Goal: Task Accomplishment & Management: Manage account settings

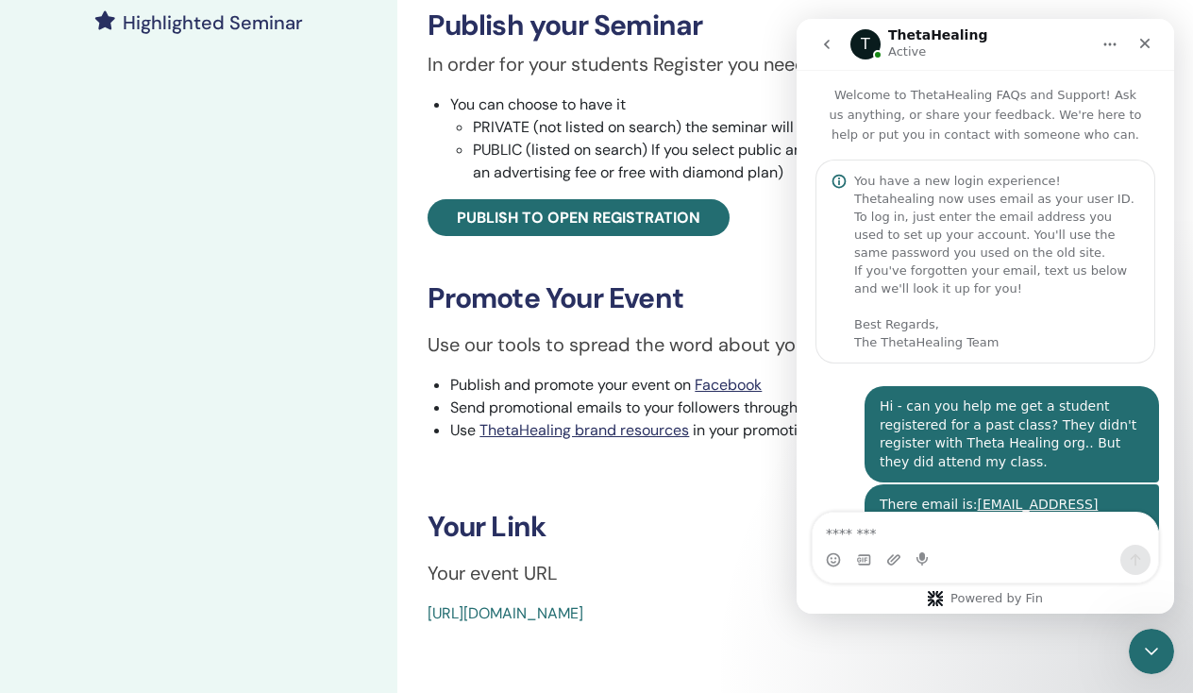
scroll to position [1239, 0]
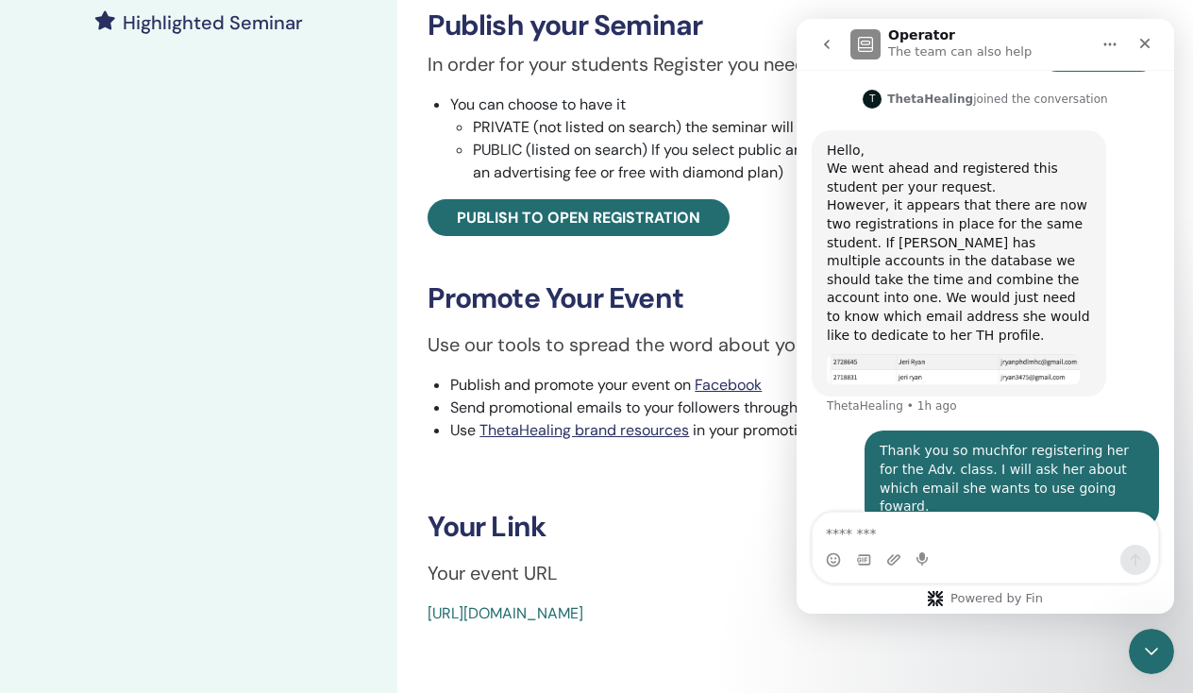
click at [681, 509] on h3 "Your Link" at bounding box center [794, 526] width 735 height 34
click at [1144, 41] on icon "Close" at bounding box center [1144, 43] width 15 height 15
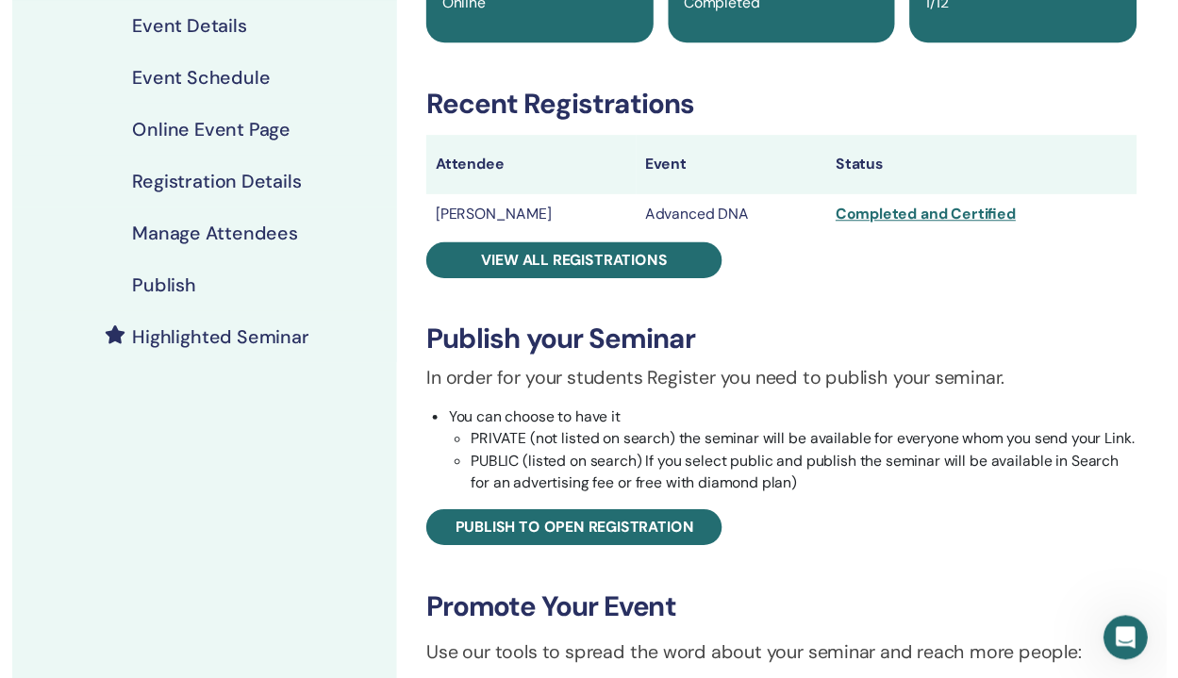
scroll to position [0, 0]
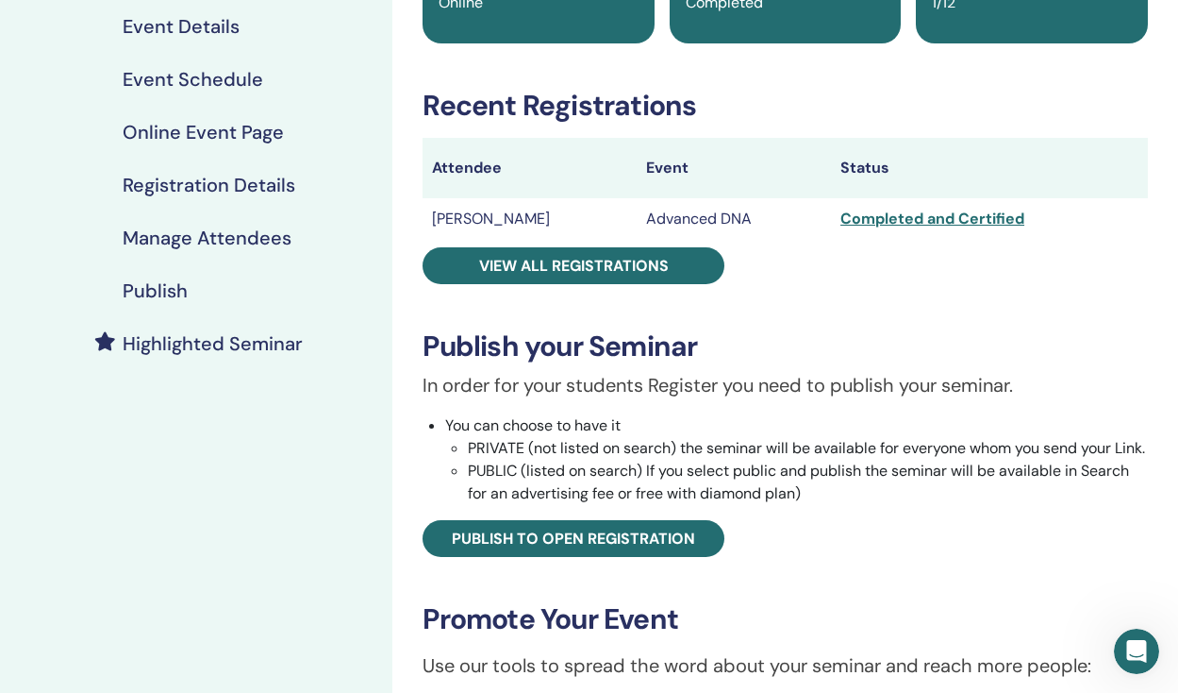
click at [218, 84] on h4 "Event Schedule" at bounding box center [193, 79] width 141 height 23
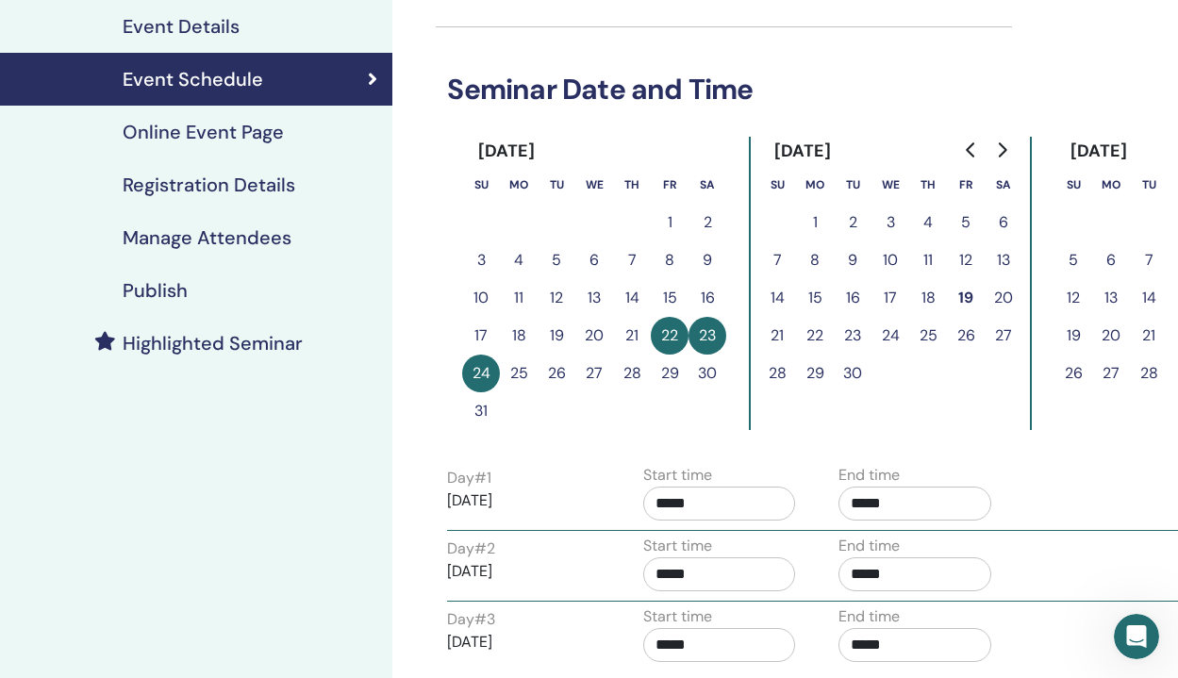
click at [215, 88] on h4 "Event Schedule" at bounding box center [193, 79] width 141 height 23
click at [1003, 26] on div at bounding box center [724, 26] width 576 height 1
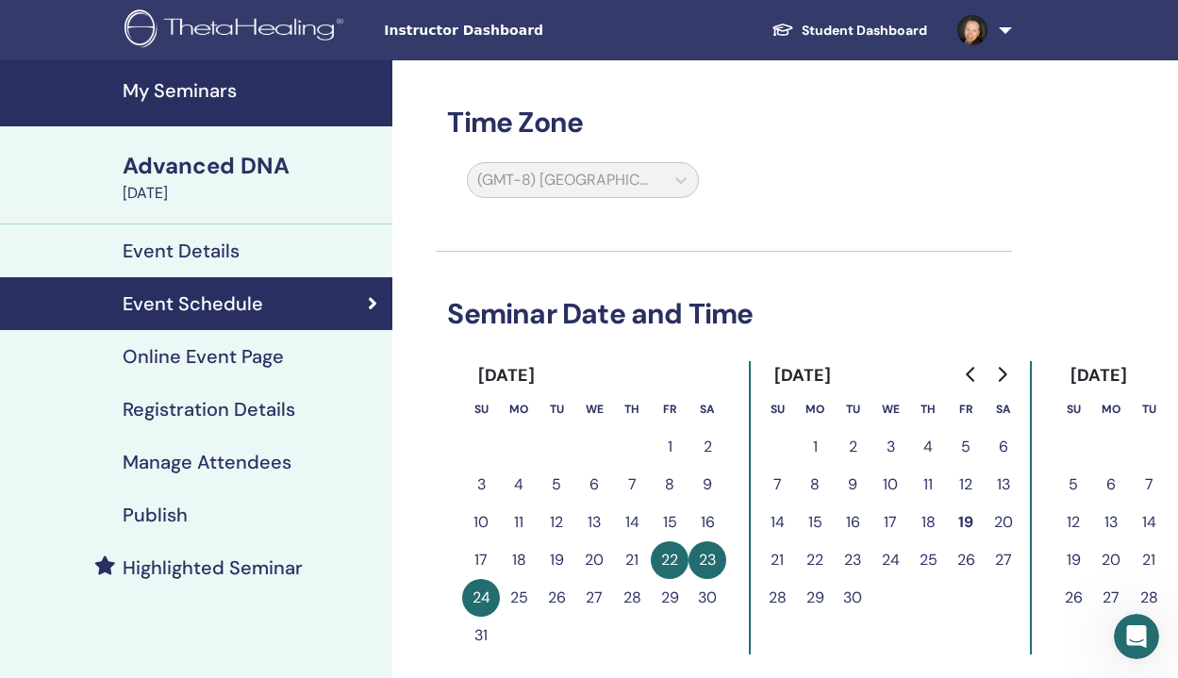
click at [492, 30] on span "Instructor Dashboard" at bounding box center [525, 31] width 283 height 20
click at [192, 86] on h4 "My Seminars" at bounding box center [252, 90] width 259 height 23
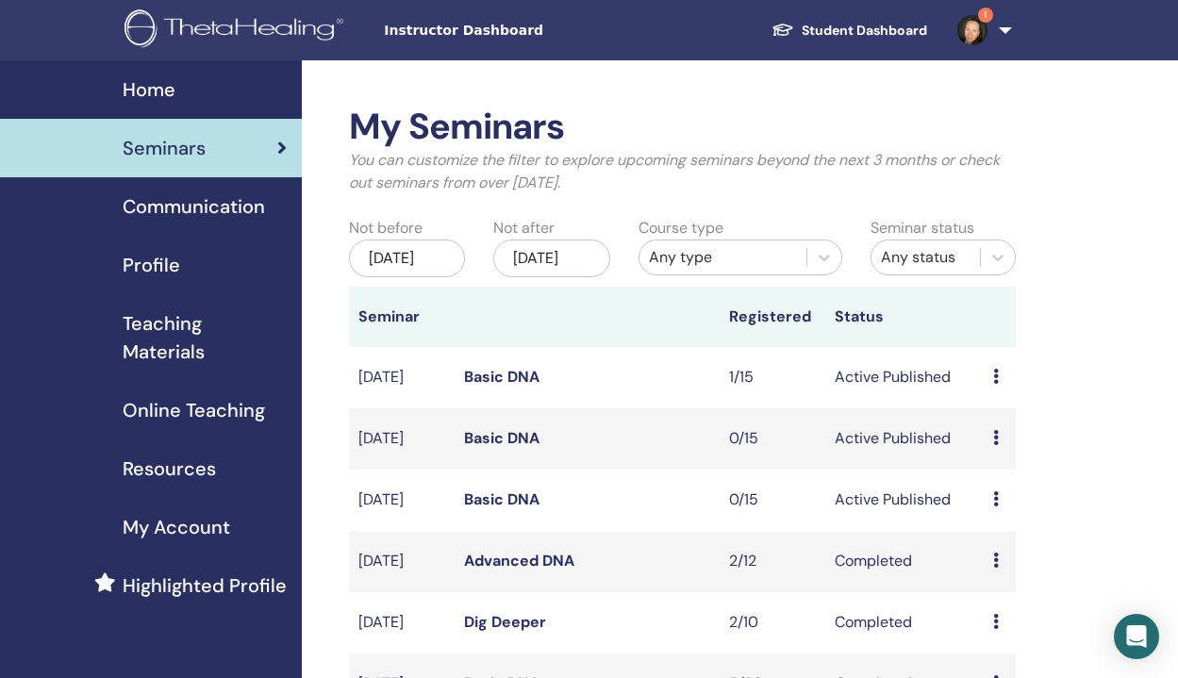
click at [513, 509] on link "Basic DNA" at bounding box center [501, 500] width 75 height 20
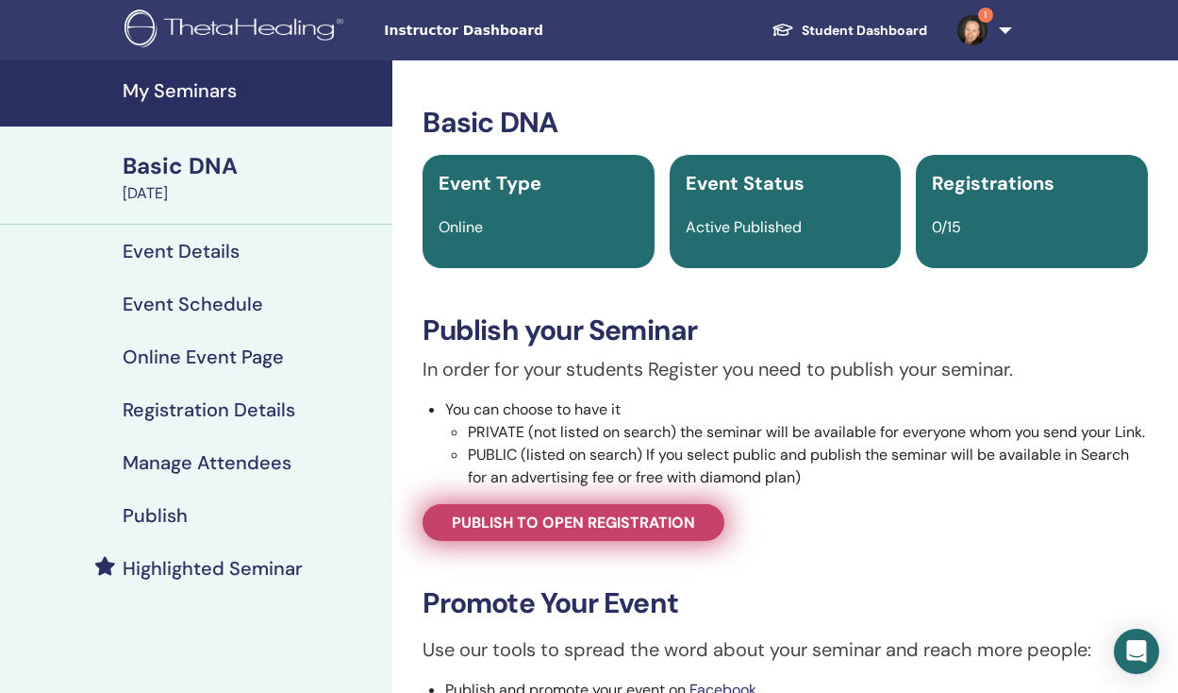
click at [519, 532] on span "Publish to open registration" at bounding box center [573, 522] width 243 height 20
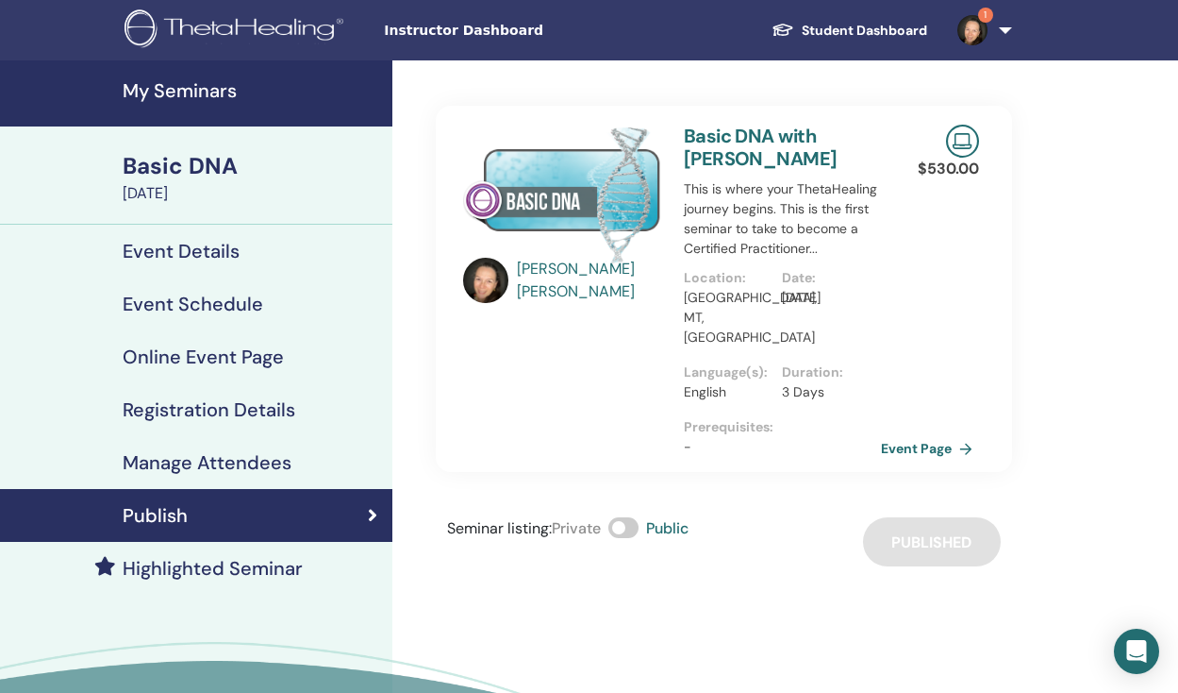
click at [232, 407] on h4 "Registration Details" at bounding box center [209, 409] width 173 height 23
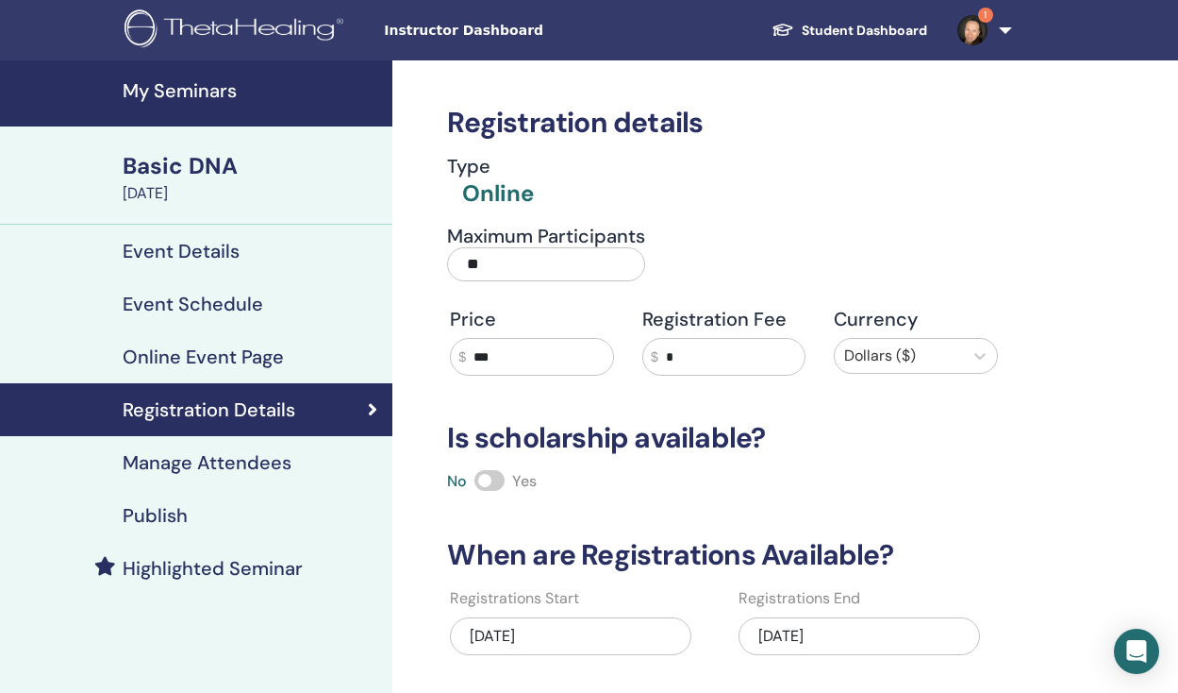
click at [245, 356] on h4 "Online Event Page" at bounding box center [203, 356] width 161 height 23
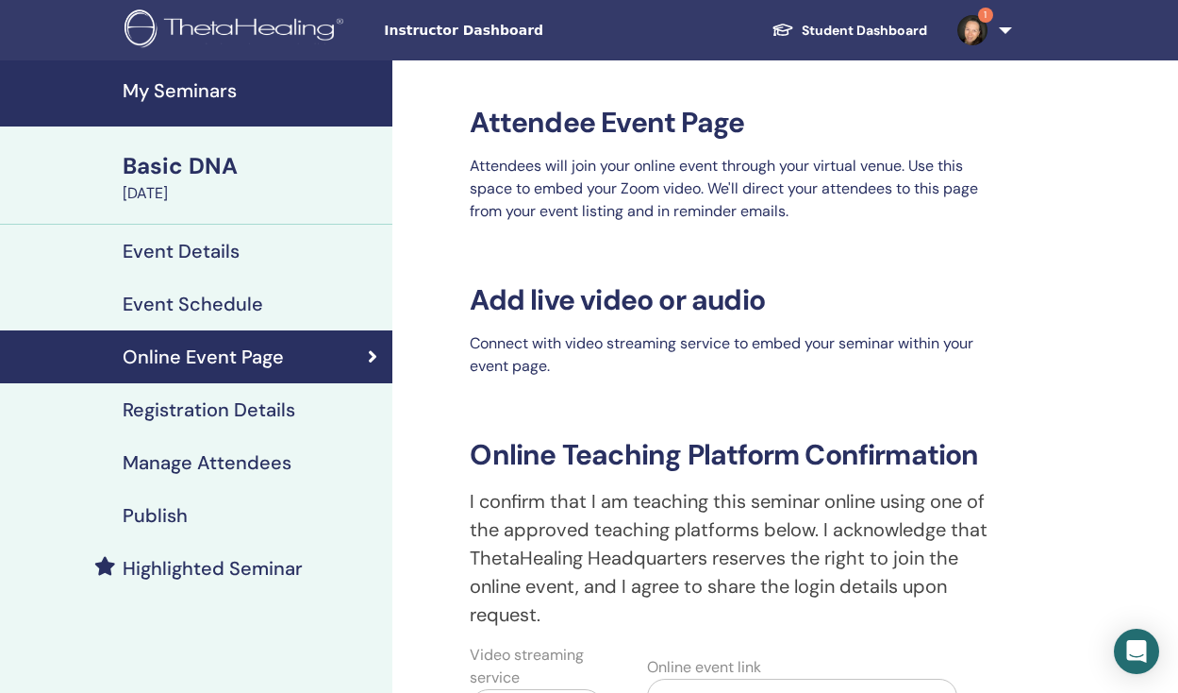
click at [226, 246] on h4 "Event Details" at bounding box center [181, 251] width 117 height 23
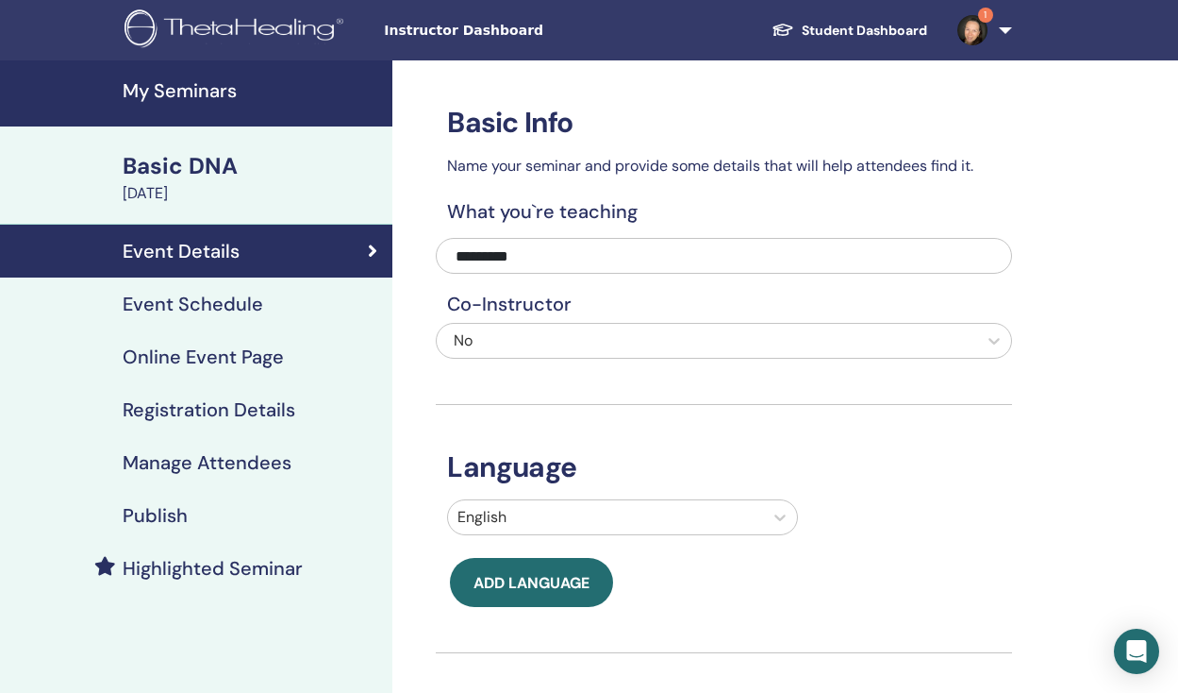
click at [201, 168] on div "Basic DNA" at bounding box center [252, 166] width 259 height 32
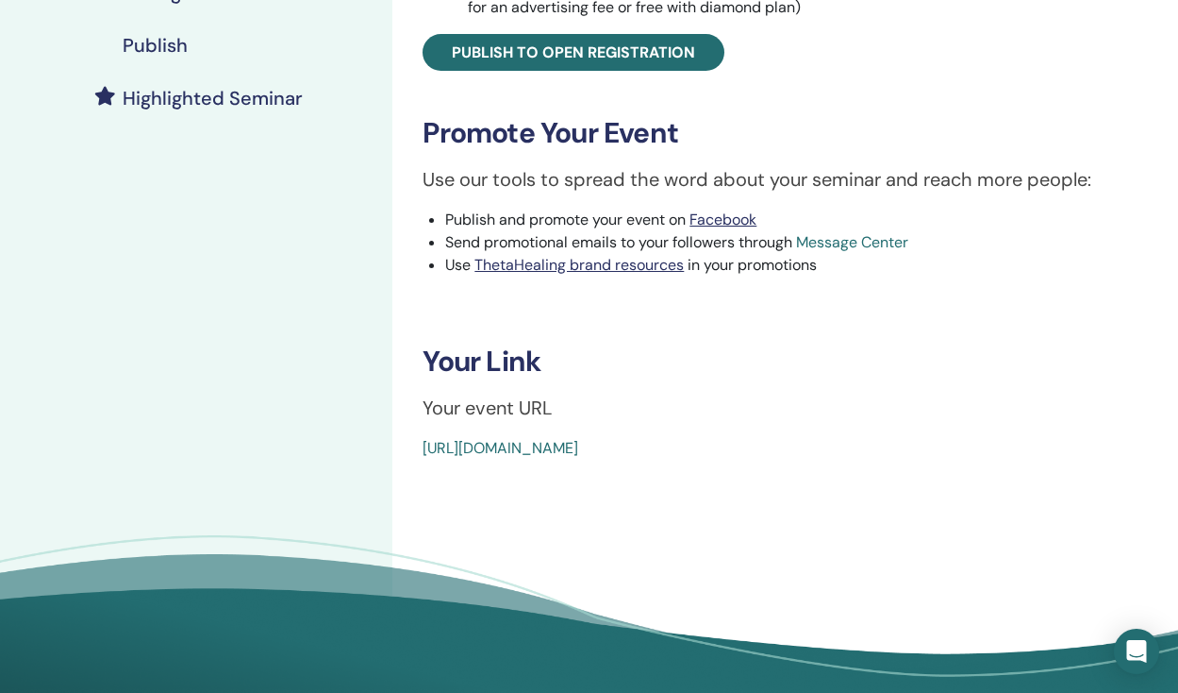
scroll to position [474, 0]
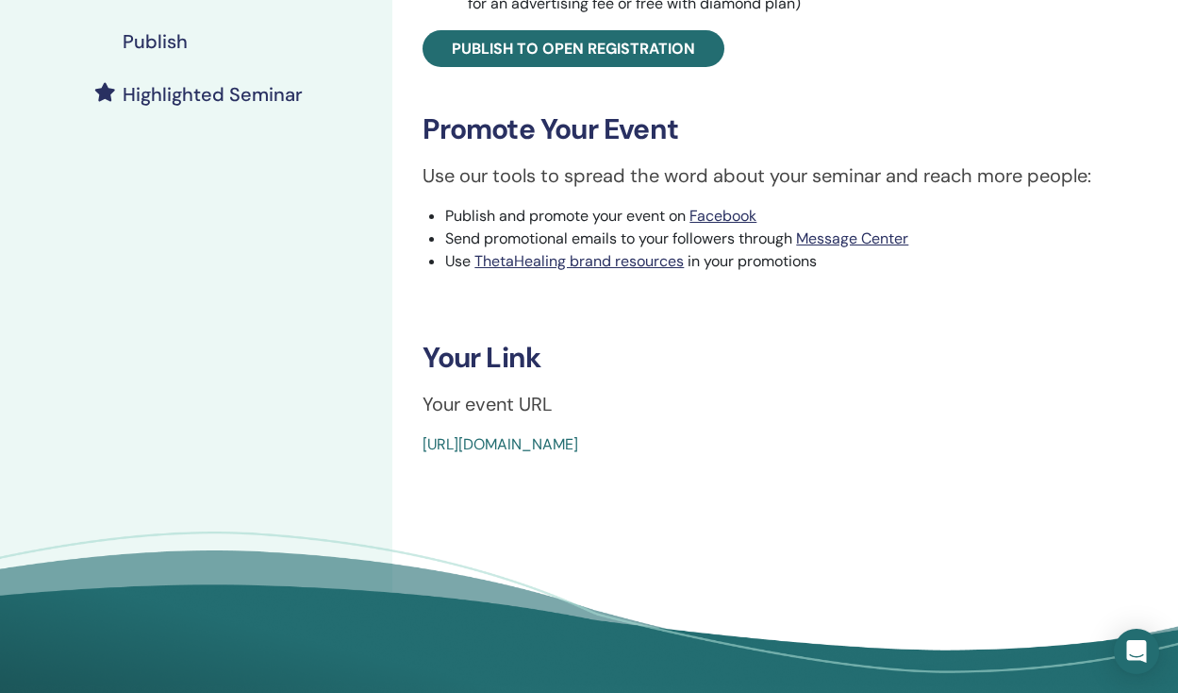
drag, startPoint x: 853, startPoint y: 464, endPoint x: 424, endPoint y: 463, distance: 429.3
click at [424, 456] on div "https://www.thetahealing.com/seminar-372987-details.html" at bounding box center [725, 444] width 605 height 23
copy link "https://www.thetahealing.com/seminar-372987-details.html"
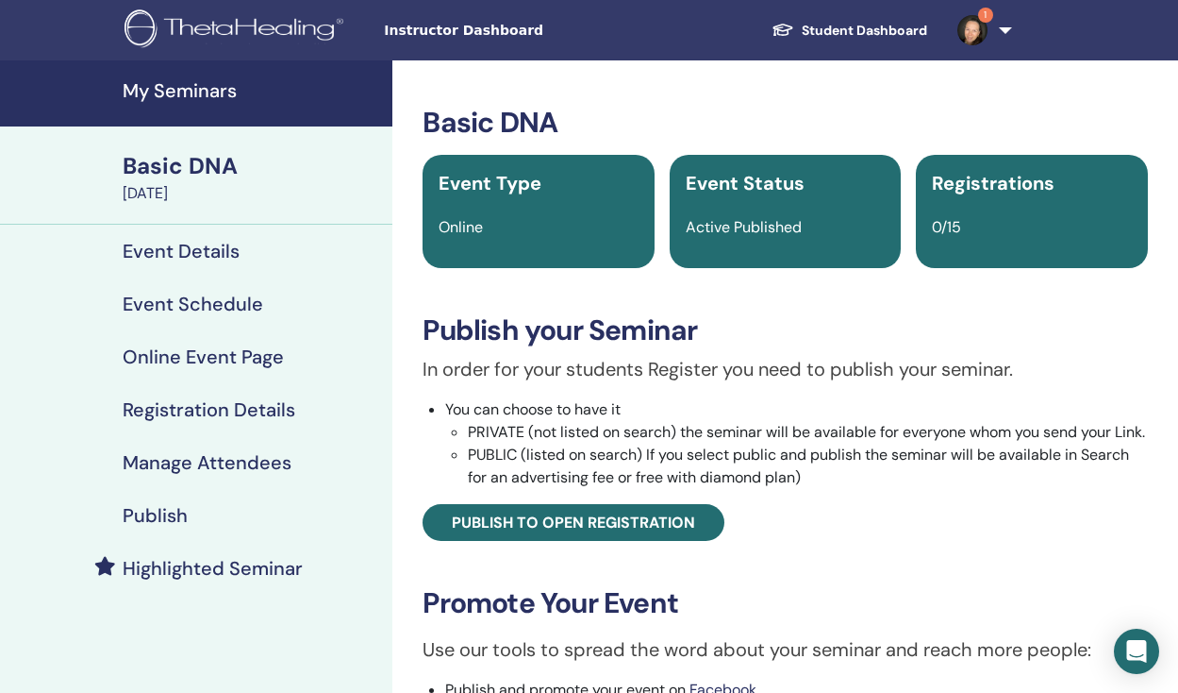
scroll to position [0, 0]
click at [283, 21] on img at bounding box center [237, 30] width 225 height 42
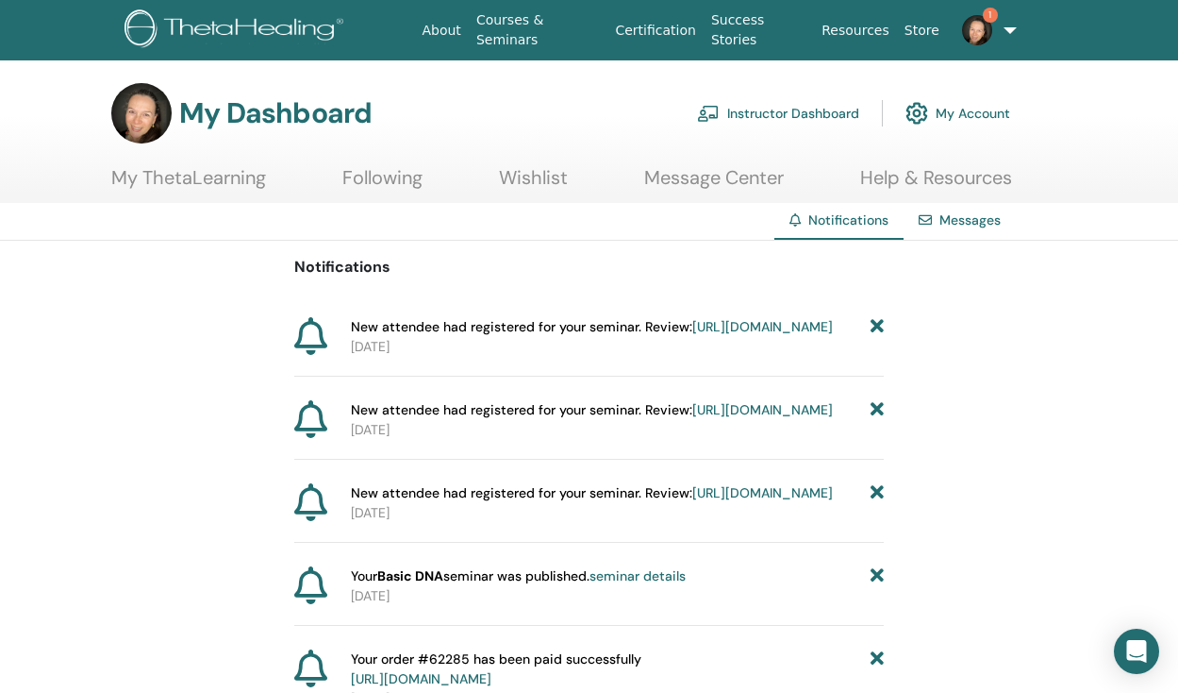
click at [693, 335] on link "https://member.thetahealing.com/instructor/seminar/373812/attendees" at bounding box center [763, 326] width 141 height 17
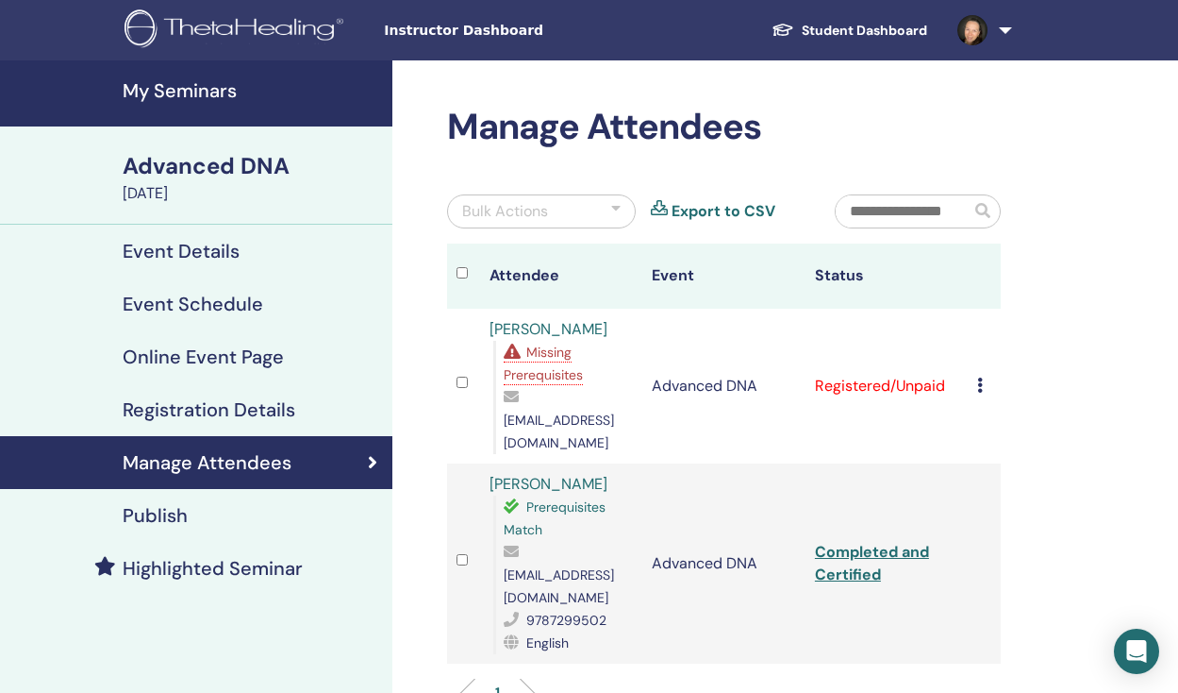
click at [277, 25] on img at bounding box center [237, 30] width 225 height 42
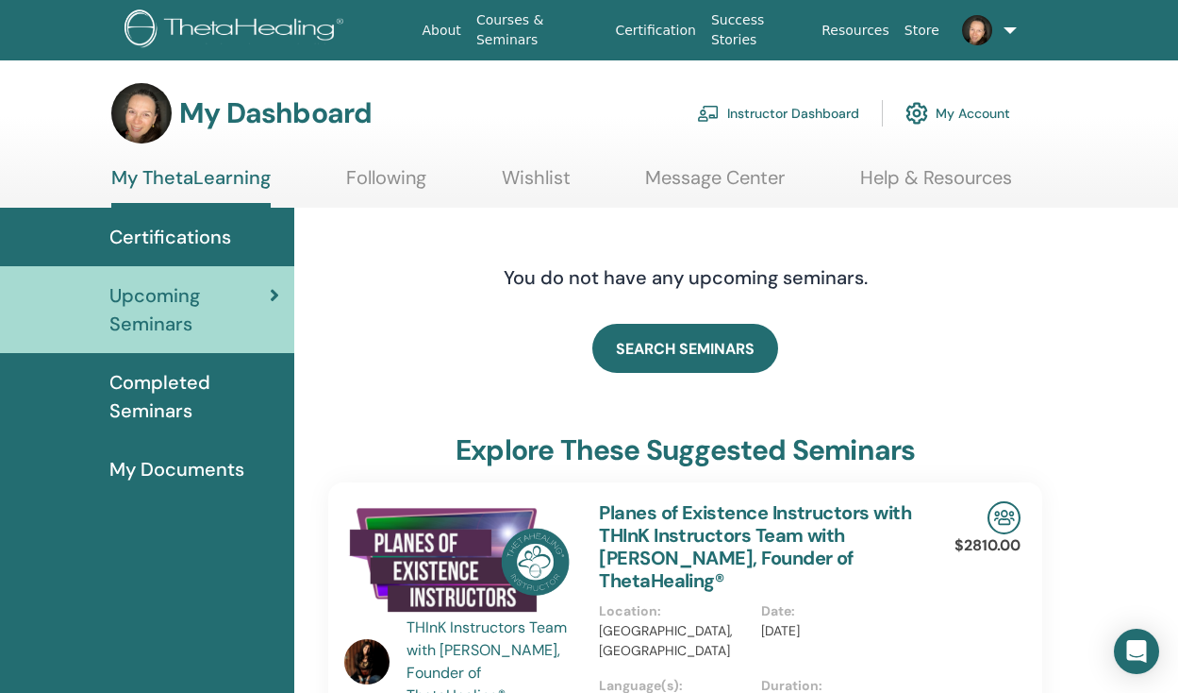
click at [759, 109] on link "Instructor Dashboard" at bounding box center [778, 113] width 162 height 42
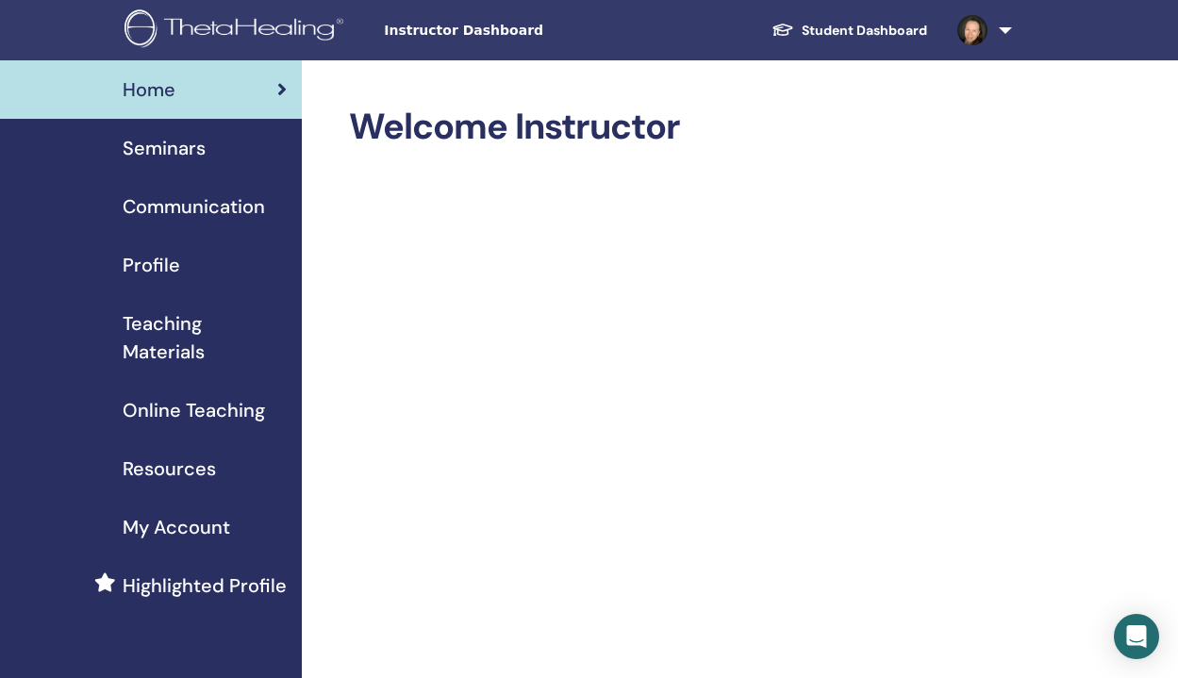
click at [172, 142] on span "Seminars" at bounding box center [164, 148] width 83 height 28
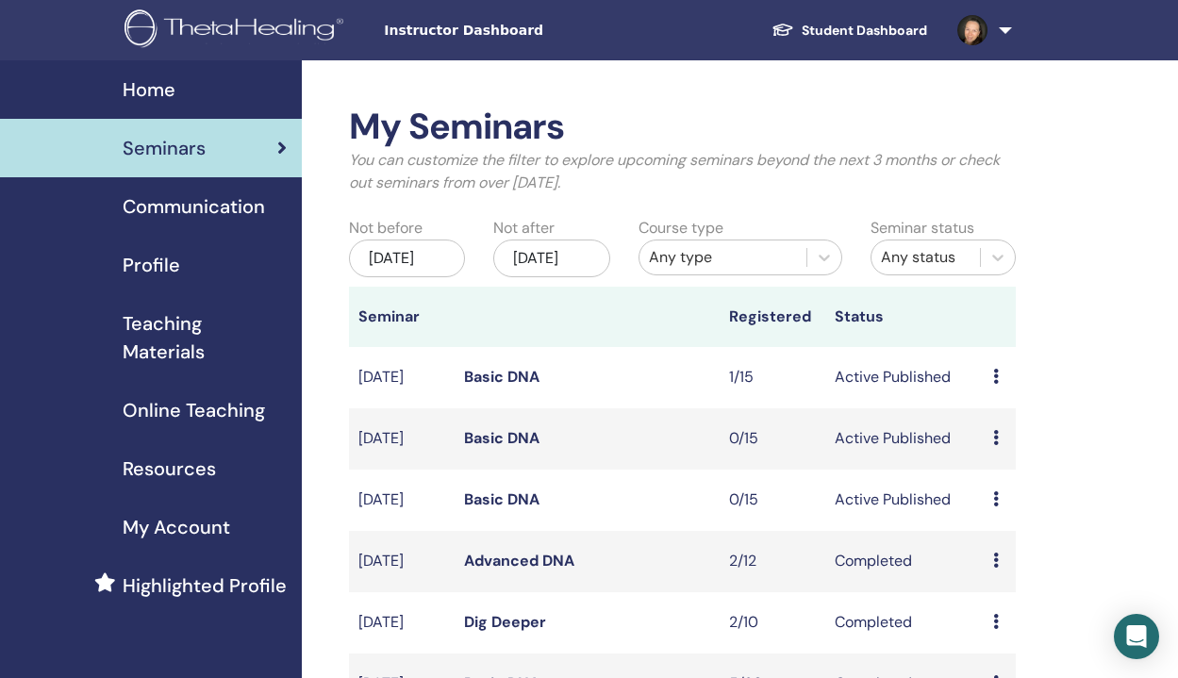
click at [496, 448] on link "Basic DNA" at bounding box center [501, 438] width 75 height 20
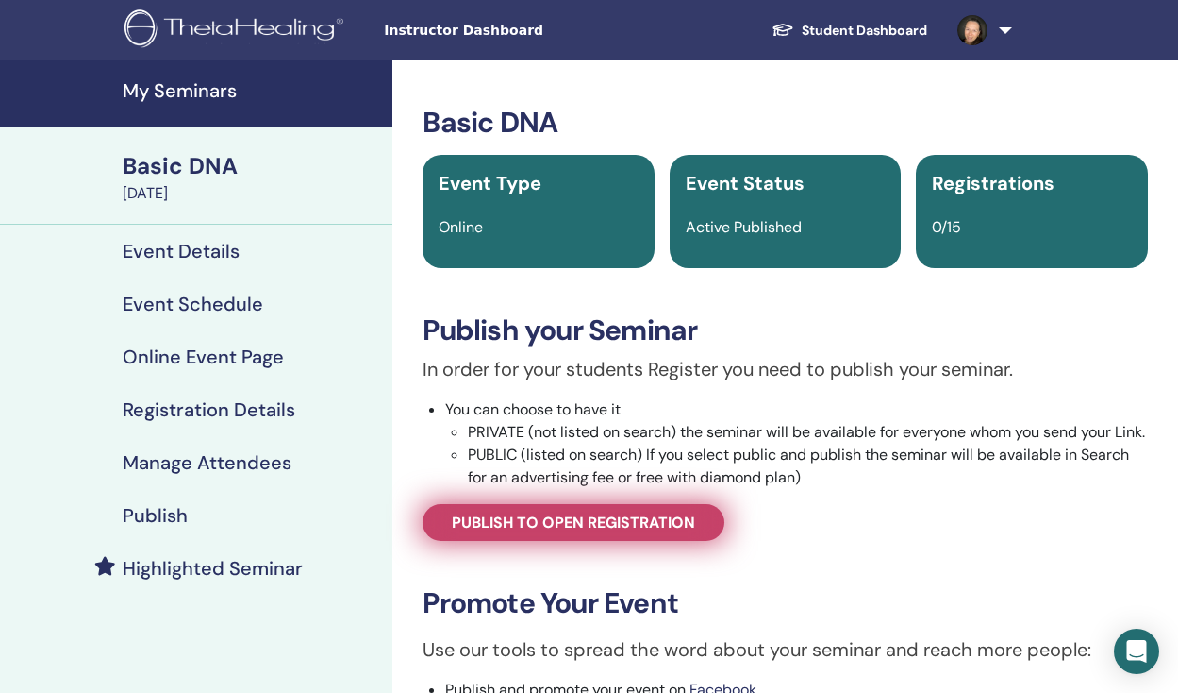
click at [683, 532] on span "Publish to open registration" at bounding box center [573, 522] width 243 height 20
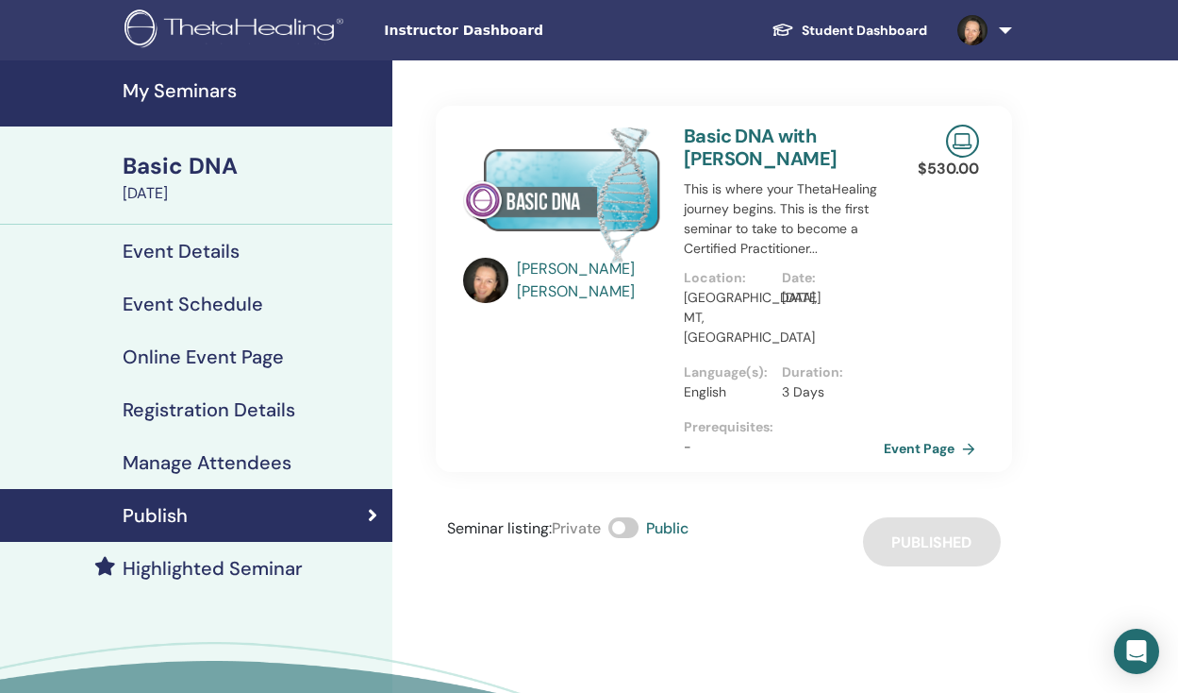
click at [937, 434] on link "Event Page" at bounding box center [933, 448] width 99 height 28
